Goal: Transaction & Acquisition: Purchase product/service

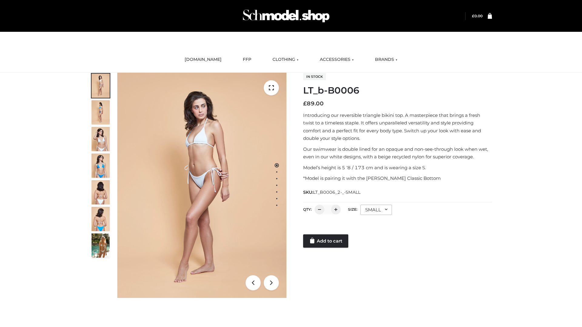
click at [326, 241] on link "Add to cart" at bounding box center [325, 241] width 45 height 13
